Goal: Task Accomplishment & Management: Manage account settings

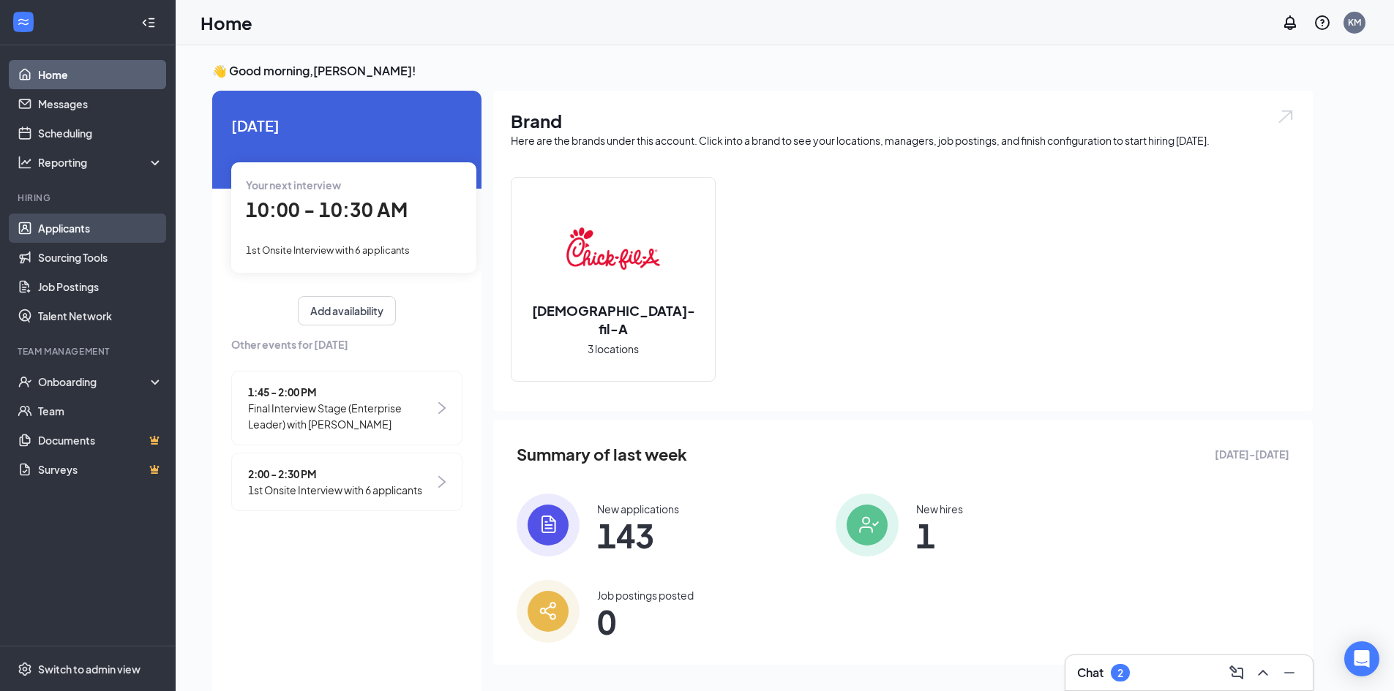
click at [67, 224] on link "Applicants" at bounding box center [100, 228] width 125 height 29
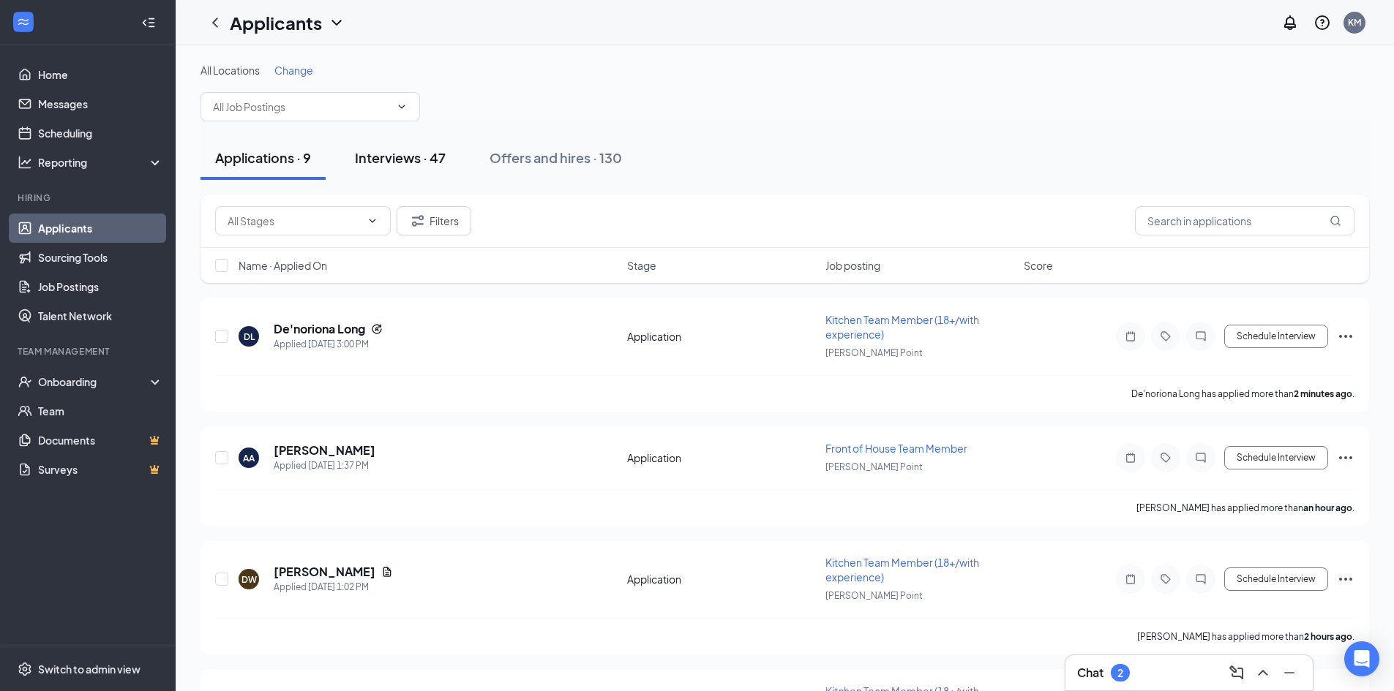
click at [393, 157] on div "Interviews · 47" at bounding box center [400, 157] width 91 height 18
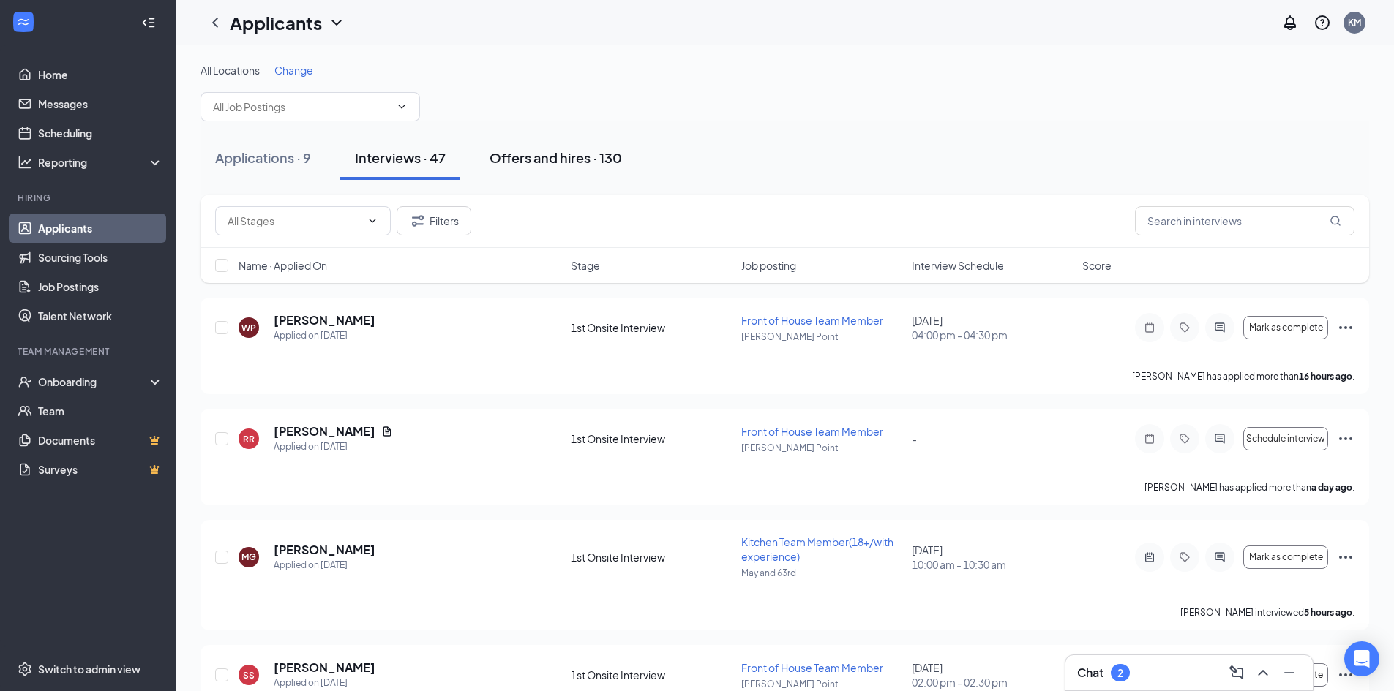
click at [515, 156] on div "Offers and hires · 130" at bounding box center [555, 157] width 132 height 18
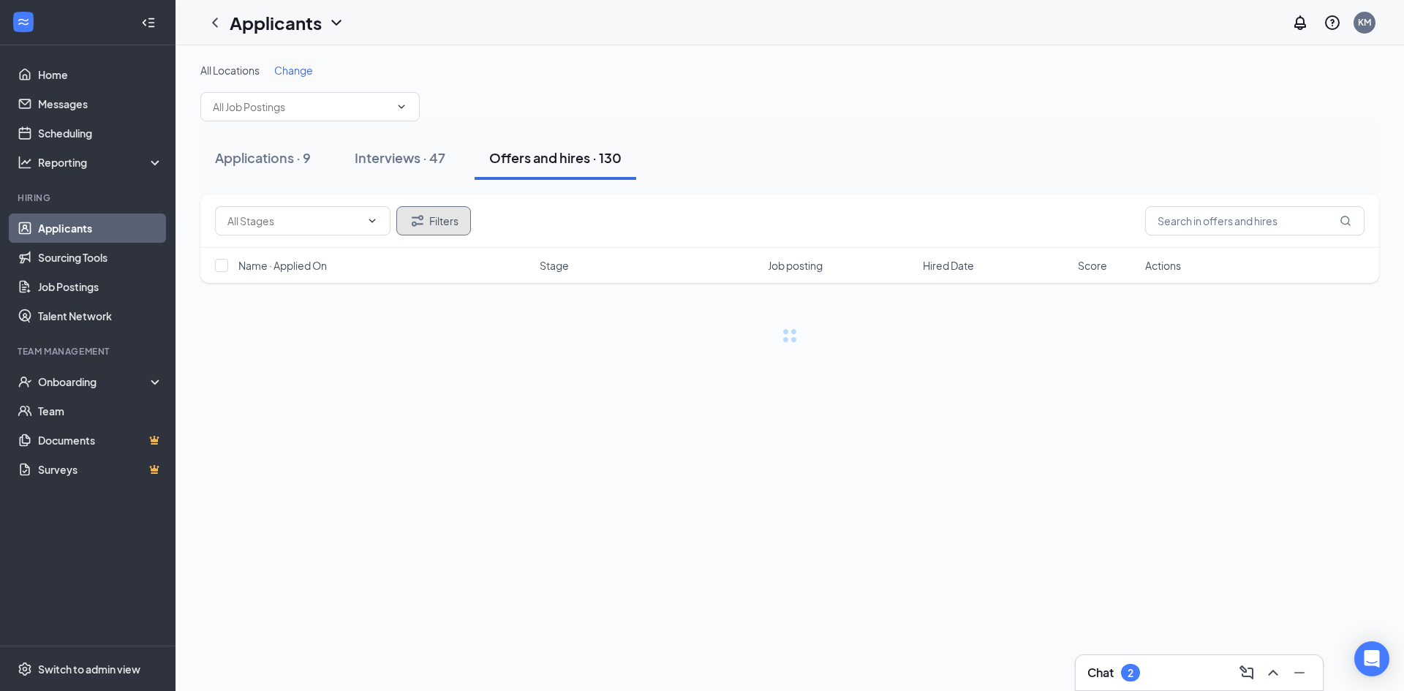
click at [443, 218] on button "Filters" at bounding box center [433, 220] width 75 height 29
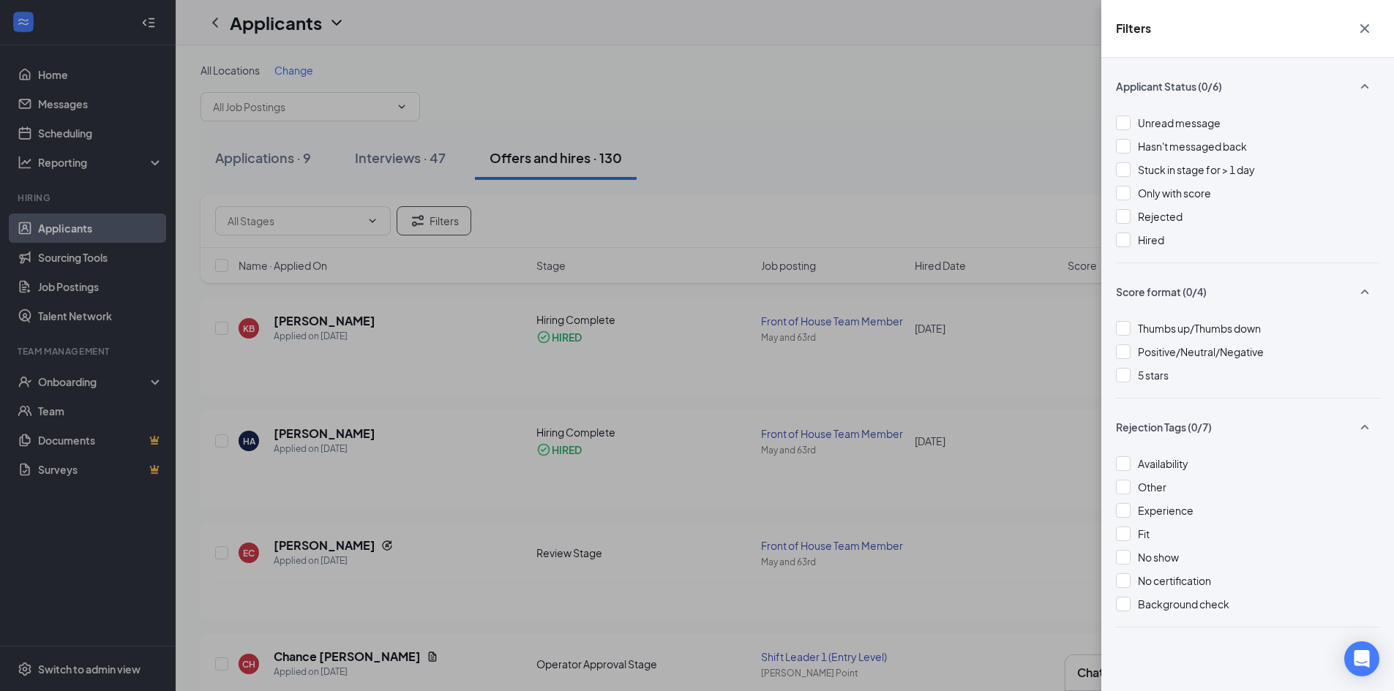
click at [1363, 23] on icon "Cross" at bounding box center [1364, 29] width 18 height 18
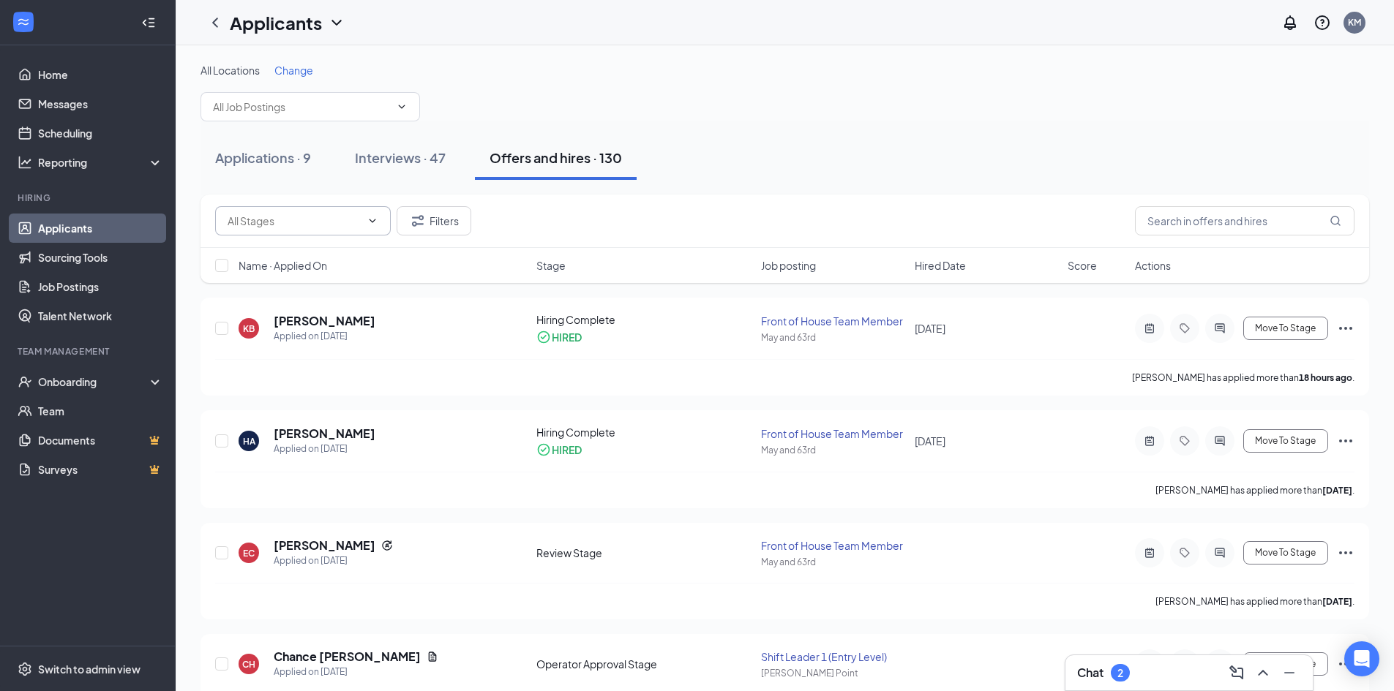
click at [296, 213] on input "text" at bounding box center [293, 221] width 133 height 16
click at [312, 319] on div "Operator Approval Stage (2)" at bounding box center [294, 323] width 134 height 16
type input "Operator Approval Stage (2)"
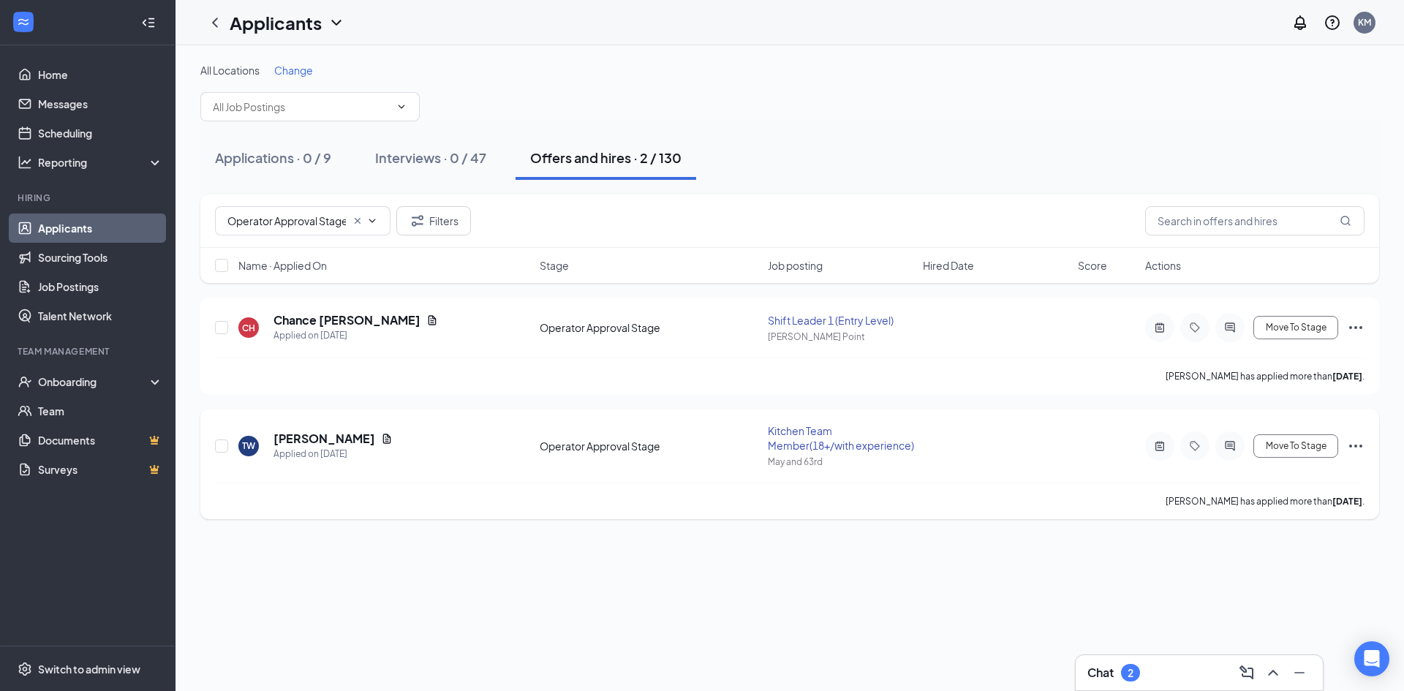
click at [1354, 454] on icon "Ellipses" at bounding box center [1356, 446] width 18 height 18
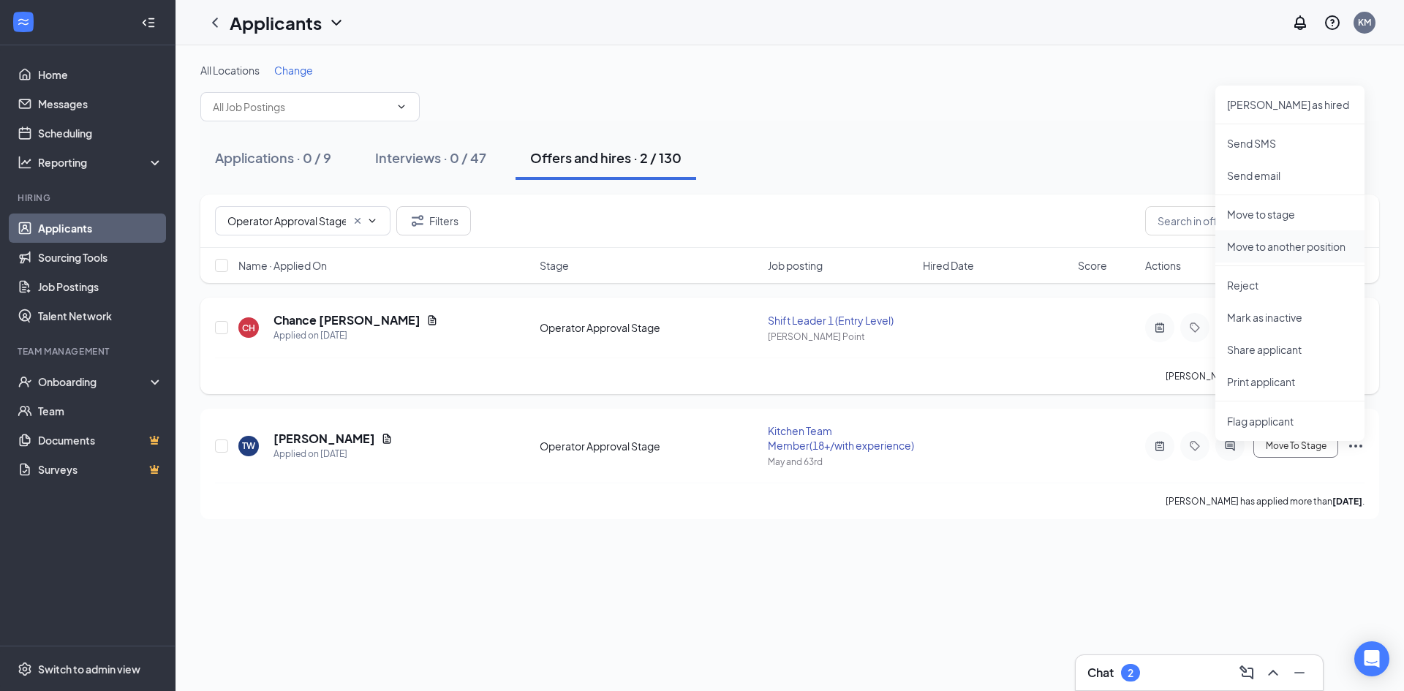
click at [1252, 246] on p "Move to another position" at bounding box center [1290, 246] width 126 height 15
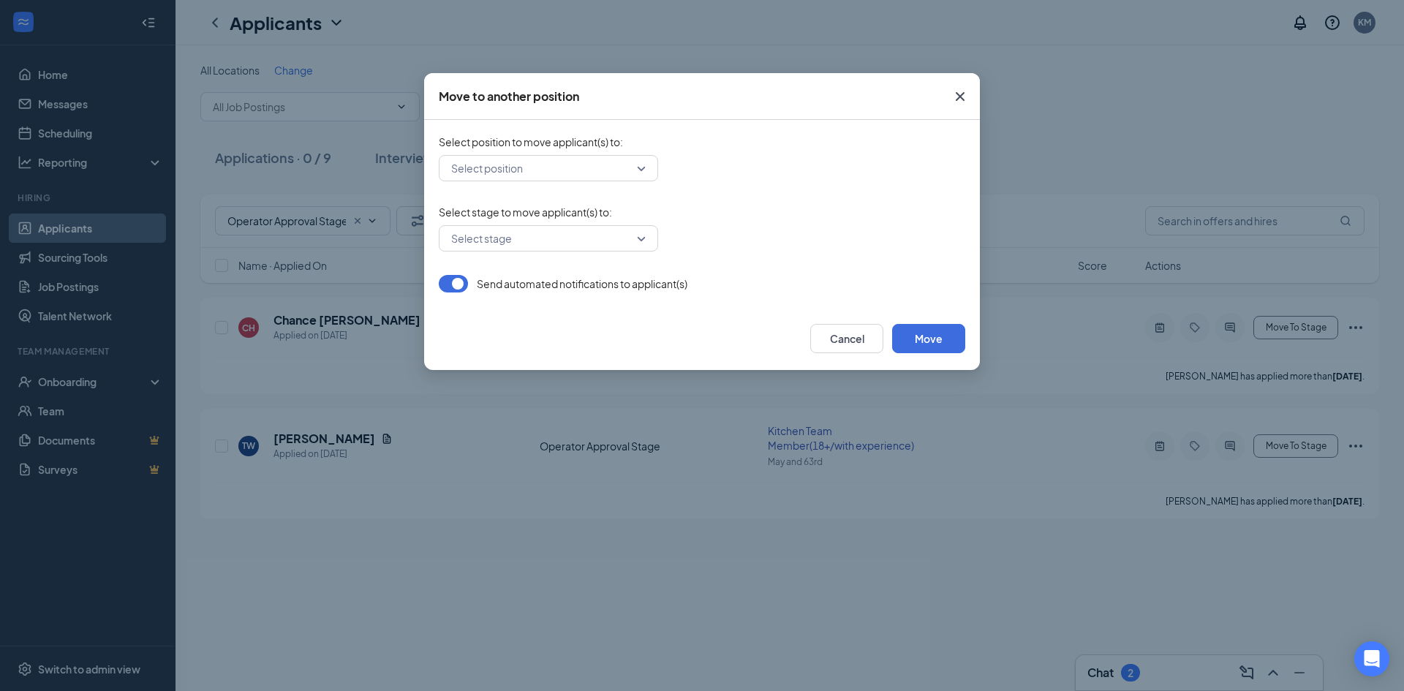
click at [512, 235] on input "search" at bounding box center [544, 238] width 192 height 25
click at [507, 166] on input "search" at bounding box center [544, 168] width 192 height 25
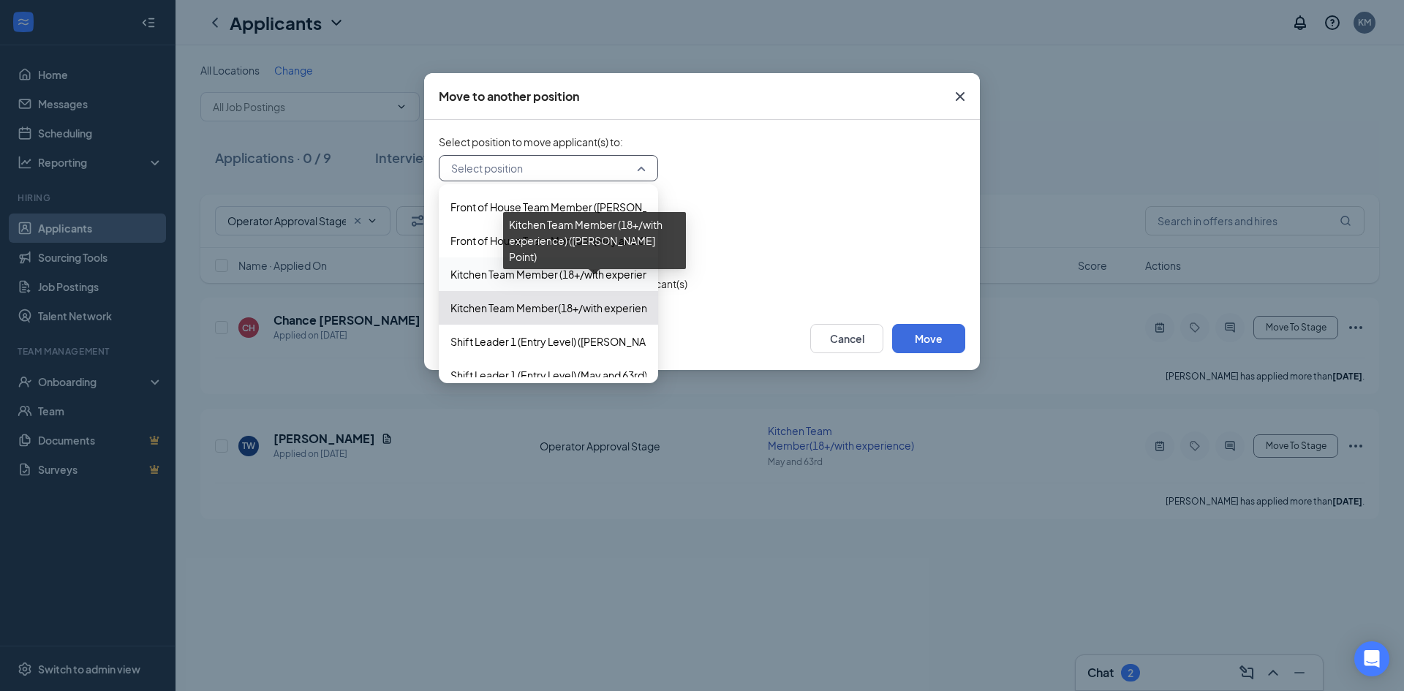
click at [512, 268] on span "Kitchen Team Member (18+/with experience) ([PERSON_NAME] Point)" at bounding box center [616, 274] width 331 height 16
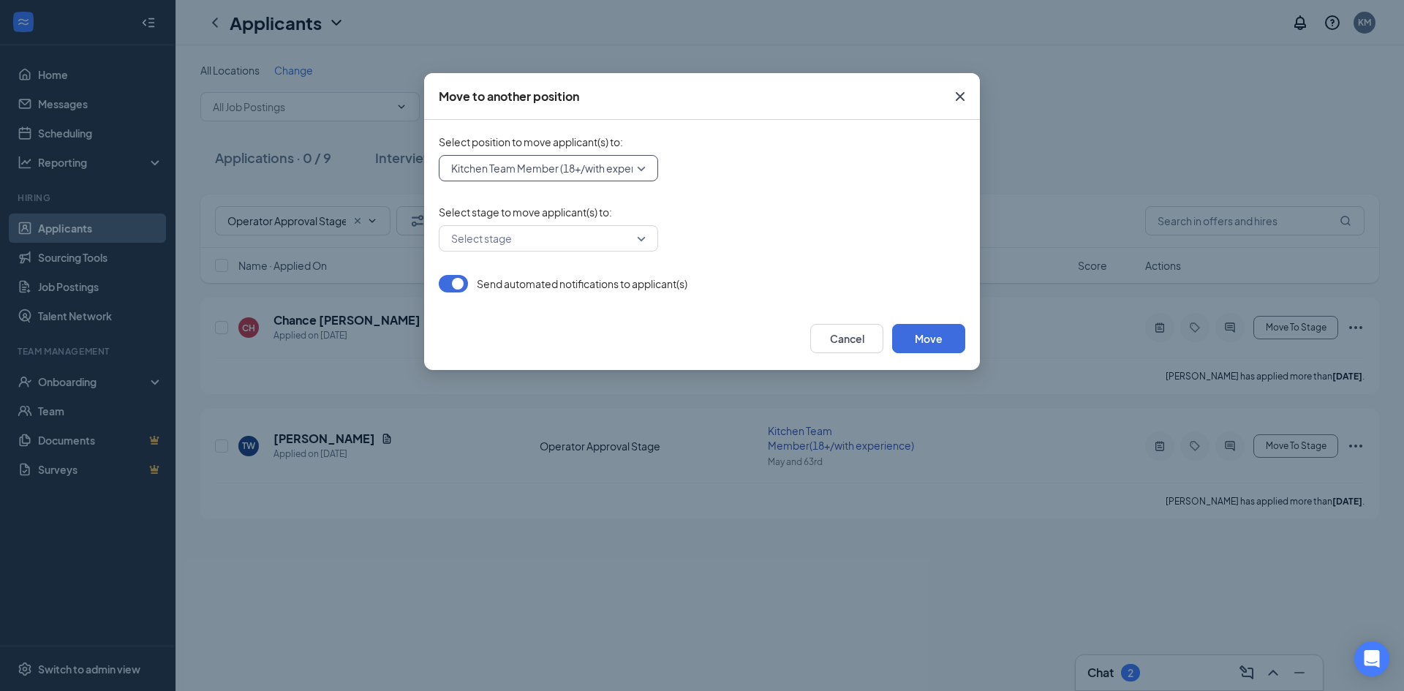
click at [522, 236] on input "search" at bounding box center [544, 238] width 192 height 25
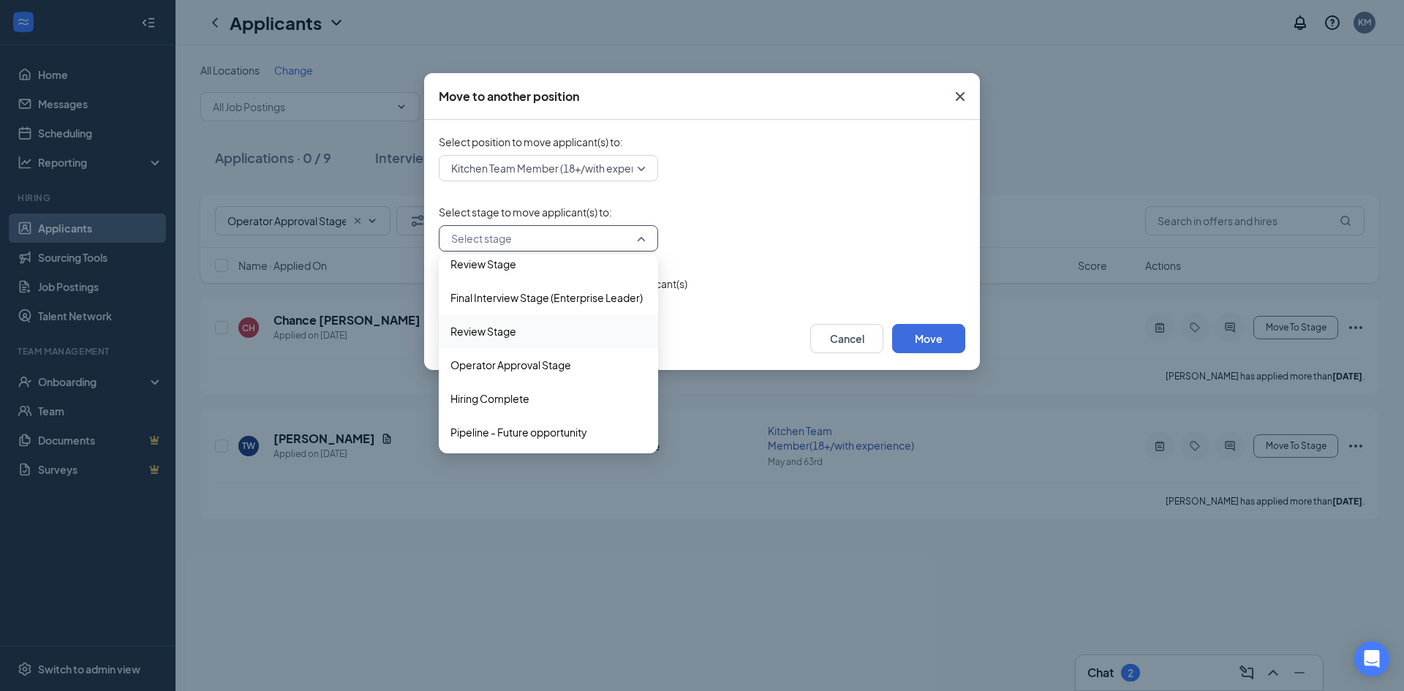
scroll to position [82, 0]
click at [524, 393] on span "Hiring Complete" at bounding box center [490, 397] width 79 height 16
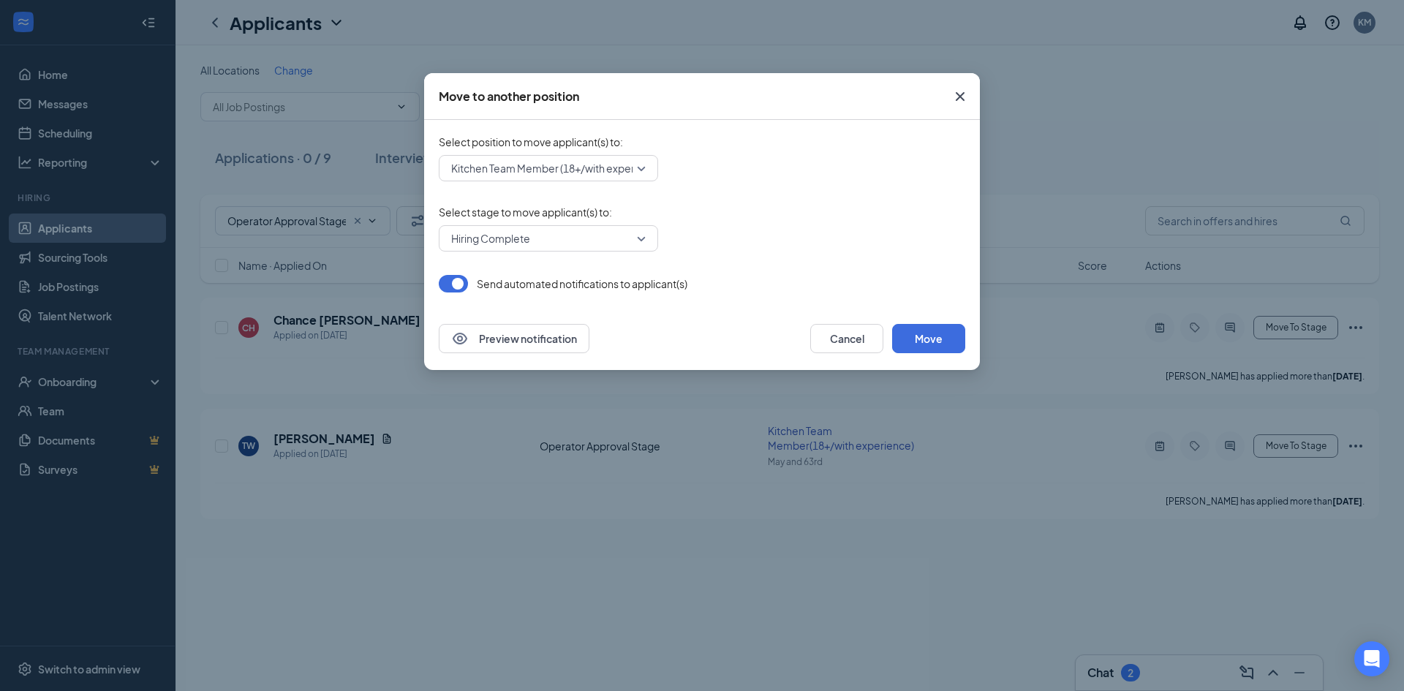
click at [866, 264] on form "Select position to move applicant(s) to : Kitchen Team Member (18+/with experie…" at bounding box center [702, 214] width 527 height 158
click at [917, 331] on button "Move" at bounding box center [928, 338] width 73 height 29
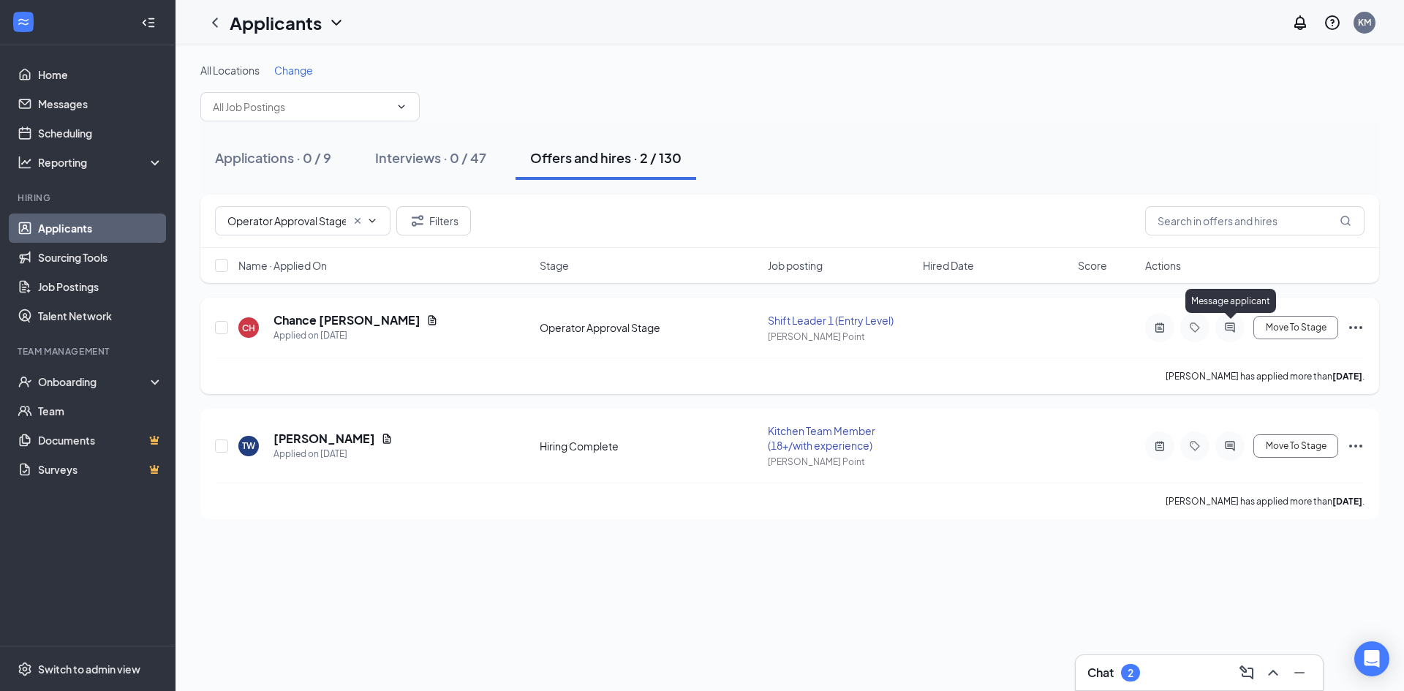
click at [1227, 327] on icon "ActiveChat" at bounding box center [1231, 328] width 18 height 12
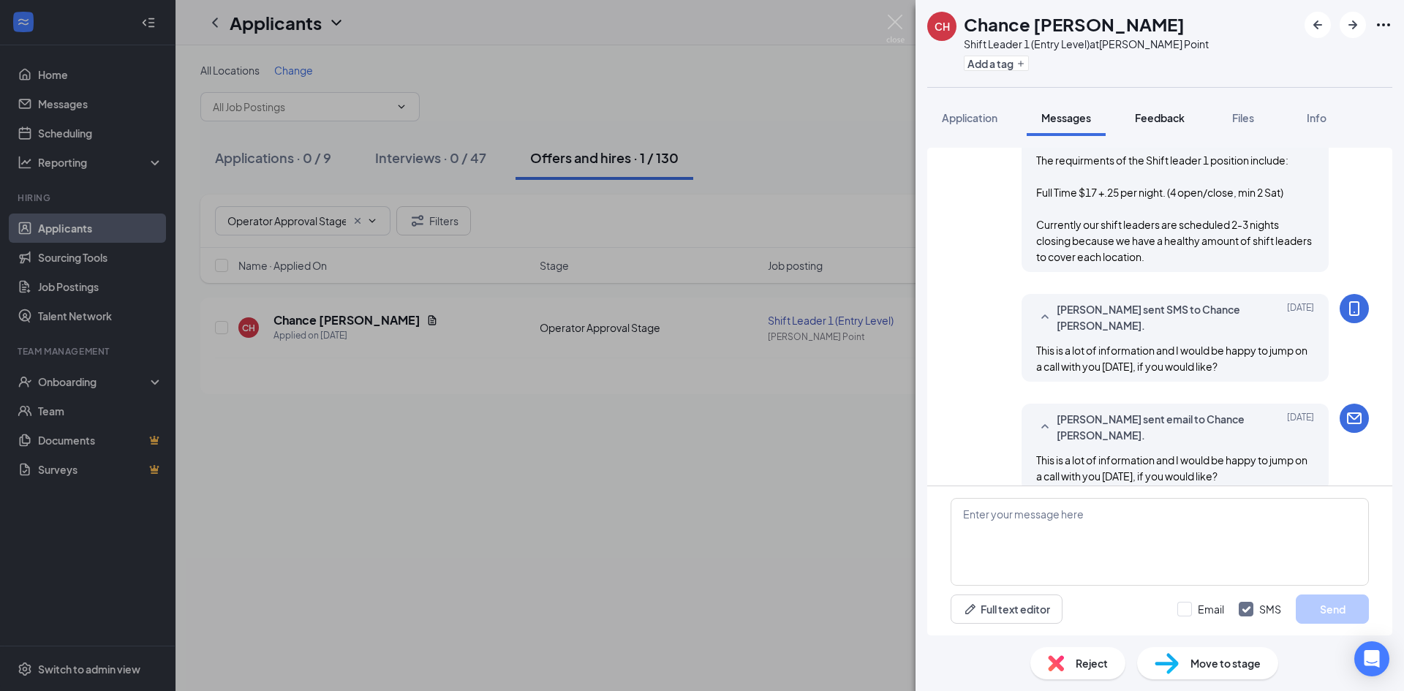
scroll to position [939, 0]
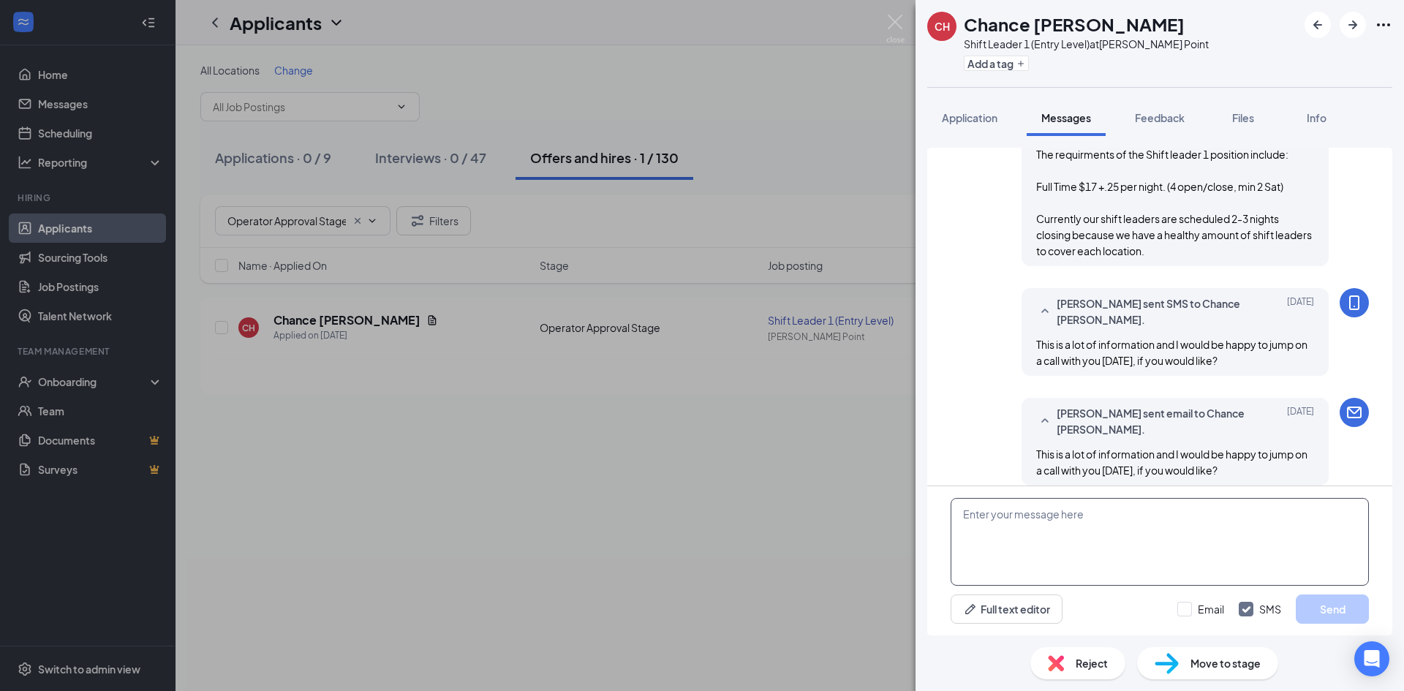
click at [1143, 514] on textarea at bounding box center [1160, 542] width 418 height 88
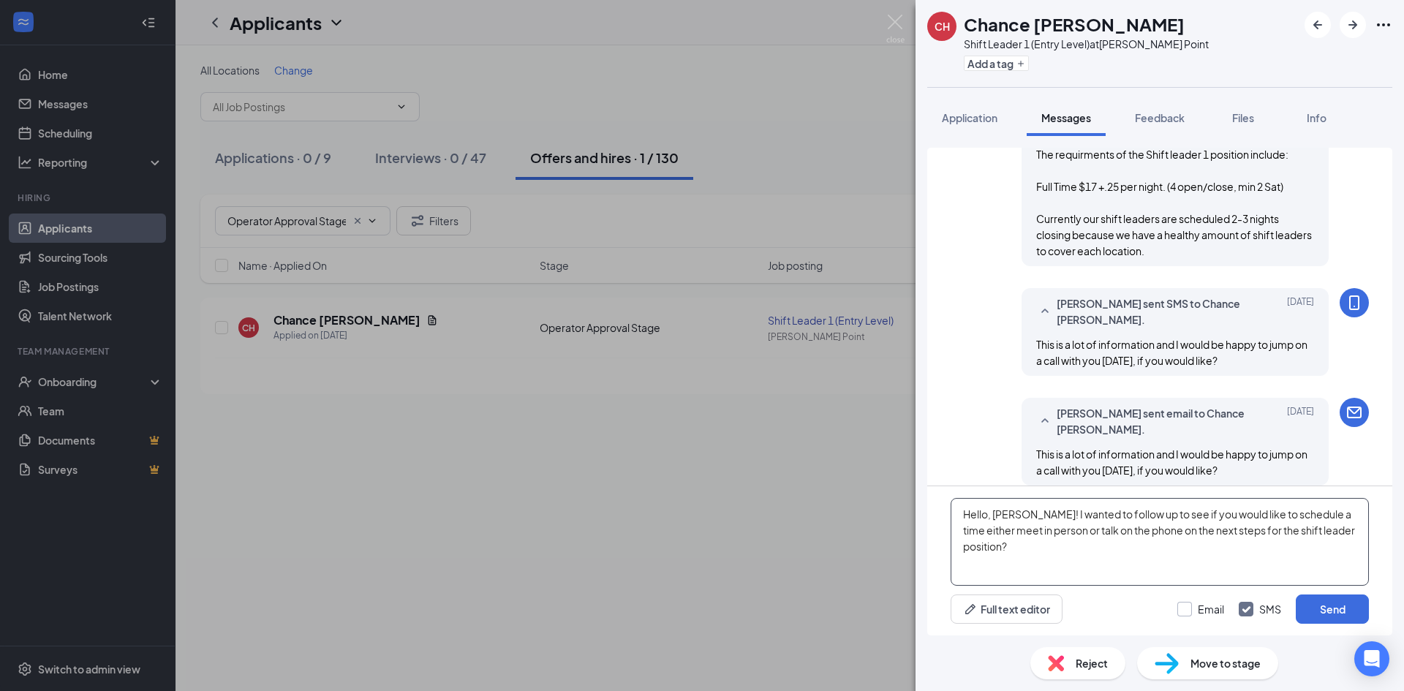
type textarea "Hello, [PERSON_NAME]! I wanted to follow up to see if you would like to schedul…"
click at [1187, 612] on input "Email" at bounding box center [1201, 609] width 47 height 15
checkbox input "true"
click at [1324, 614] on button "Send" at bounding box center [1332, 609] width 73 height 29
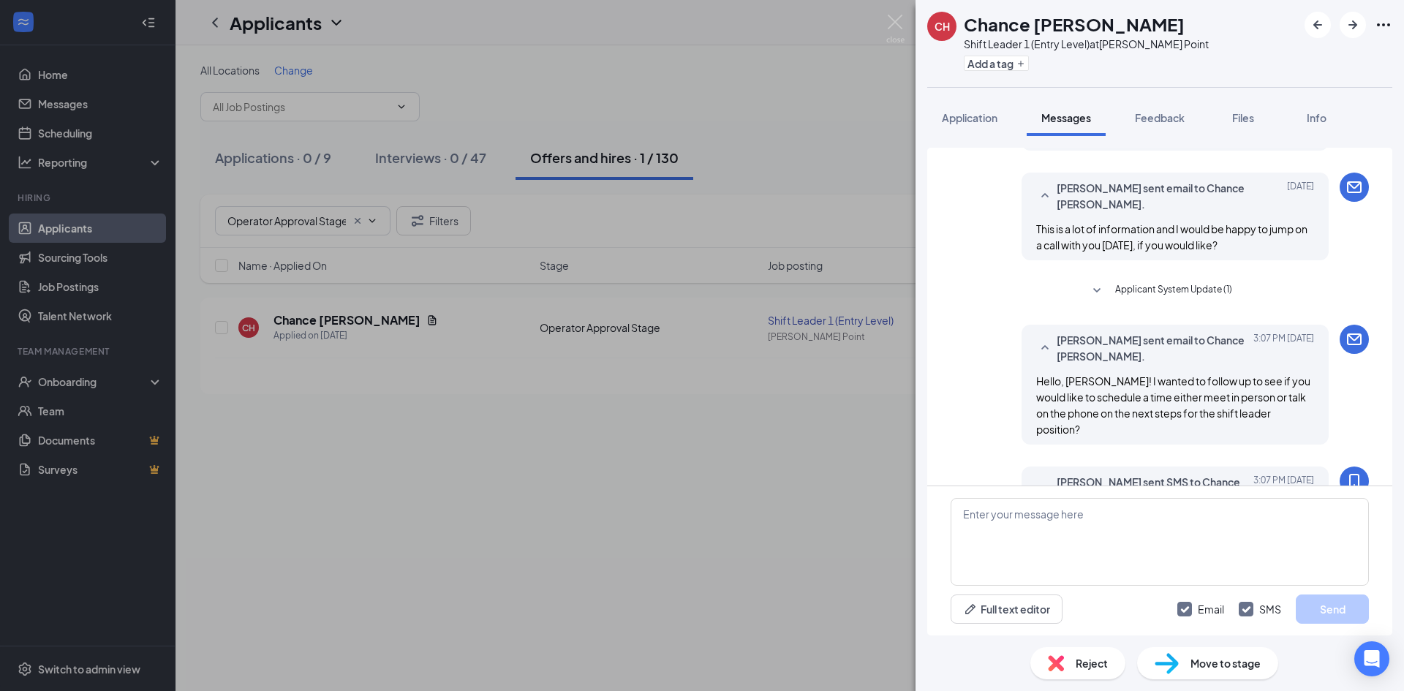
scroll to position [1176, 0]
